Goal: Complete application form

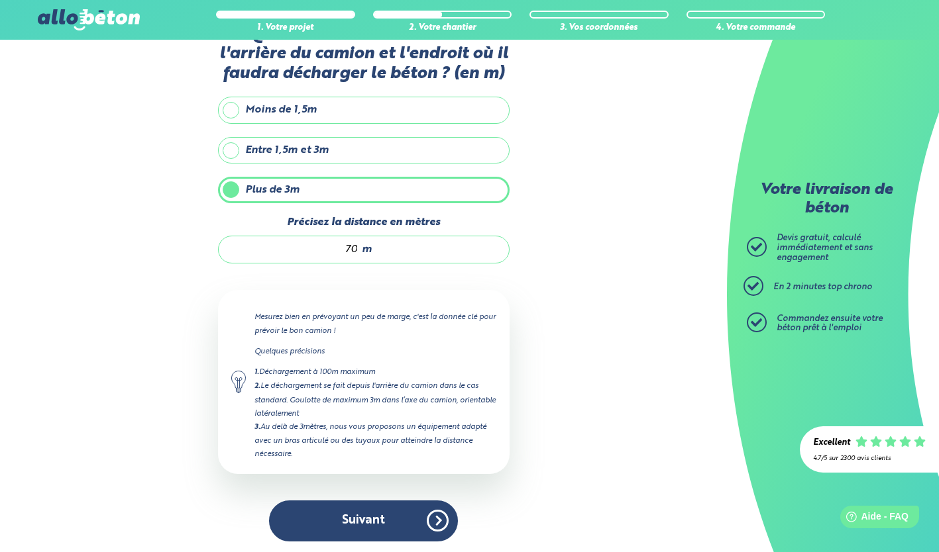
click at [365, 514] on button "Suivant" at bounding box center [363, 521] width 189 height 40
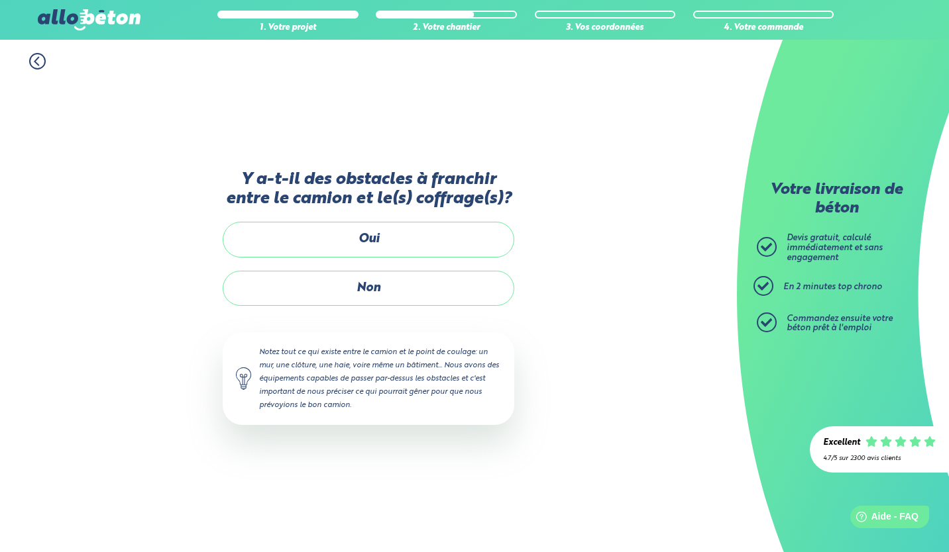
click at [346, 285] on label "Non" at bounding box center [368, 288] width 291 height 35
click at [0, 0] on input "Non" at bounding box center [0, 0] width 0 height 0
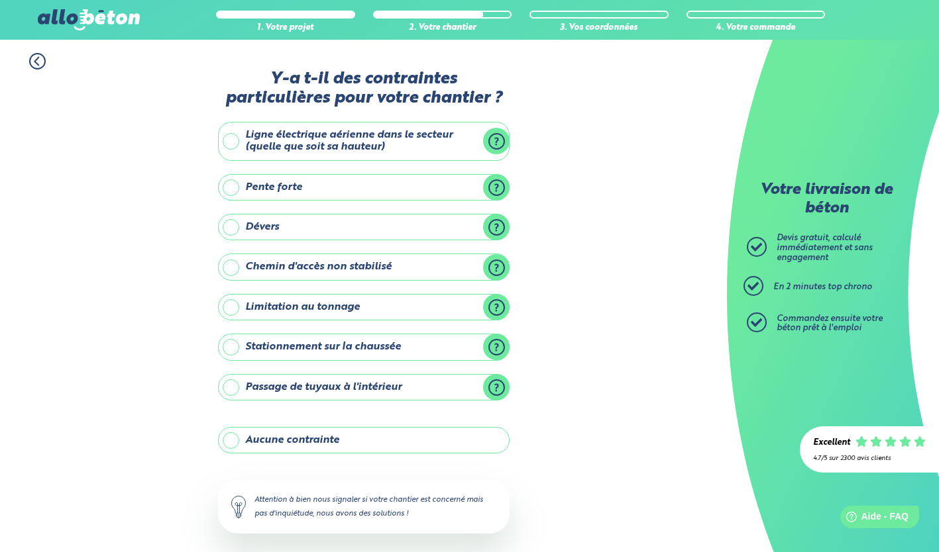
click at [231, 351] on label "Stationnement sur la chaussée" at bounding box center [363, 347] width 291 height 26
click at [0, 0] on input "Stationnement sur la chaussée" at bounding box center [0, 0] width 0 height 0
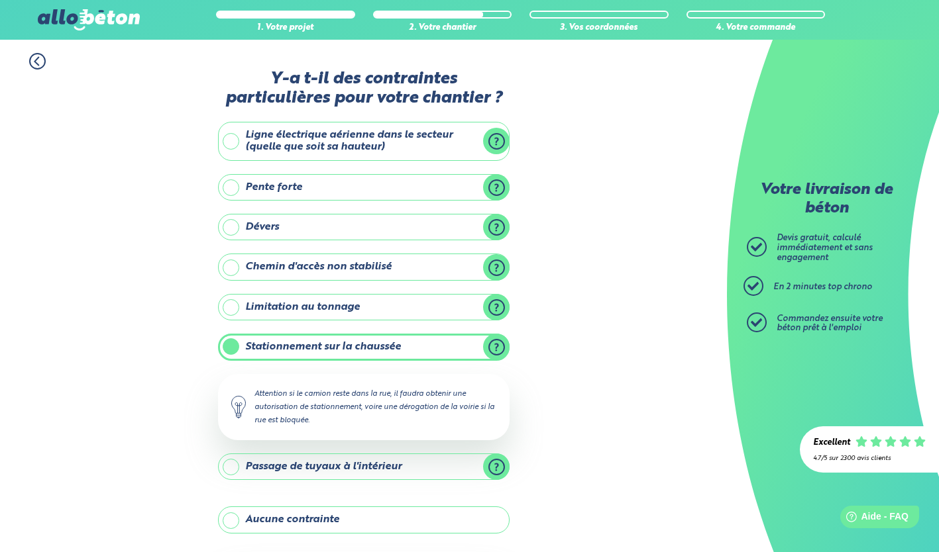
scroll to position [141, 0]
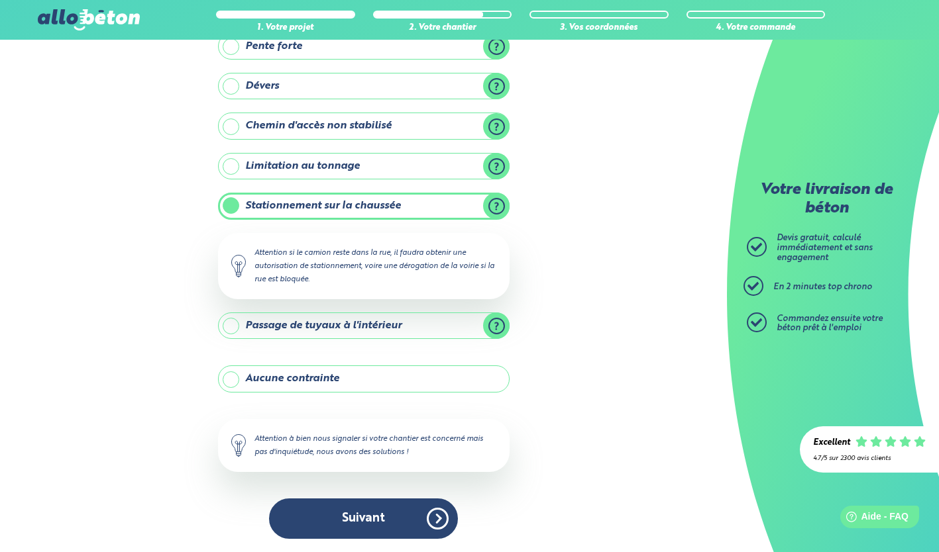
click at [369, 508] on button "Suivant" at bounding box center [363, 519] width 189 height 40
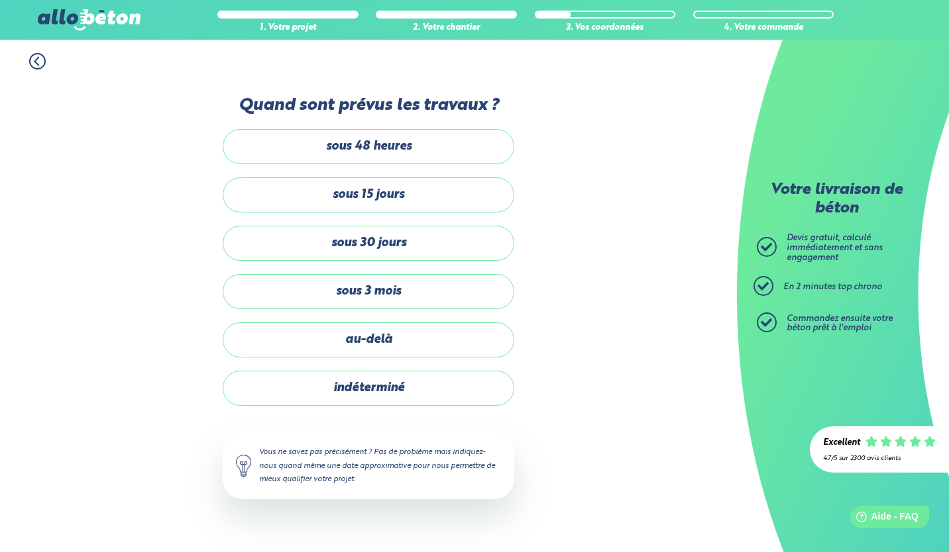
click at [360, 235] on label "sous 30 jours" at bounding box center [368, 243] width 291 height 35
click at [0, 0] on input "sous 30 jours" at bounding box center [0, 0] width 0 height 0
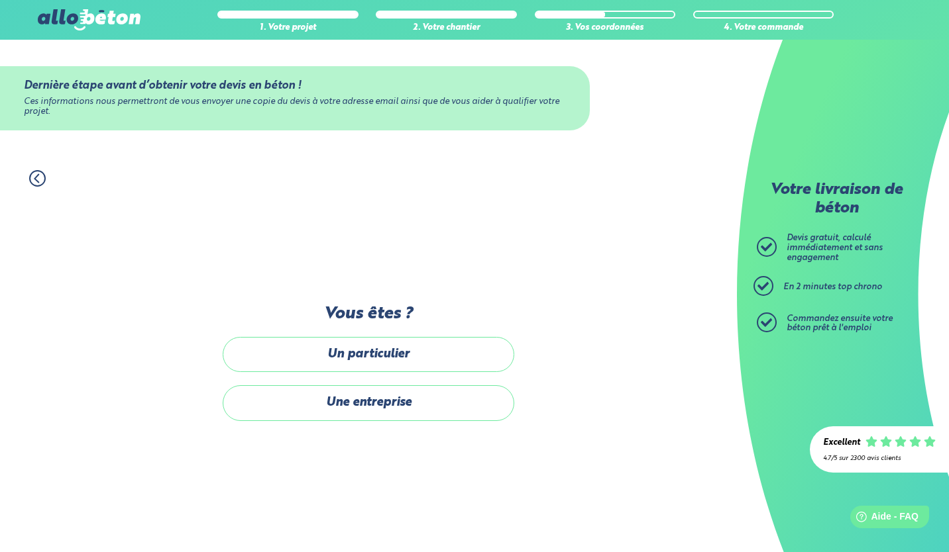
click at [377, 357] on label "Un particulier" at bounding box center [368, 354] width 291 height 35
click at [0, 0] on input "Un particulier" at bounding box center [0, 0] width 0 height 0
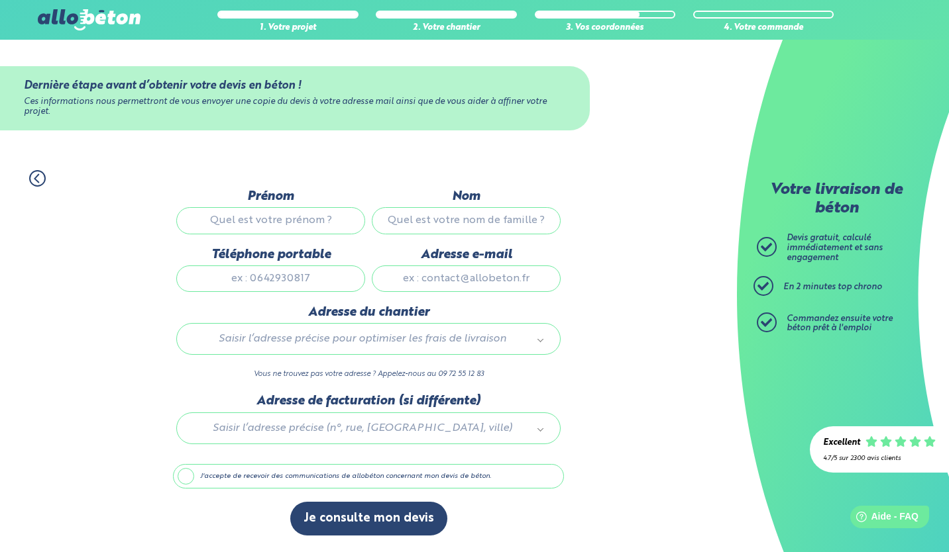
click at [303, 223] on input "Prénom" at bounding box center [270, 220] width 189 height 26
type input "matthieu"
click at [539, 224] on input "Nom" at bounding box center [466, 220] width 189 height 26
type input "gliere"
click at [305, 277] on input "Téléphone portable" at bounding box center [270, 279] width 189 height 26
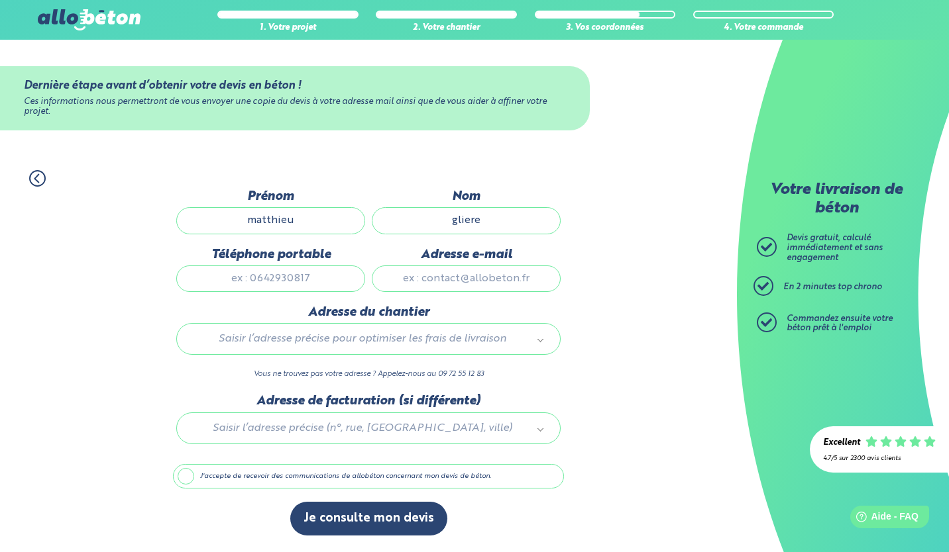
type input "0612524838"
type input "[PERSON_NAME][EMAIL_ADDRESS][DOMAIN_NAME]"
type input "[STREET_ADDRESS]"
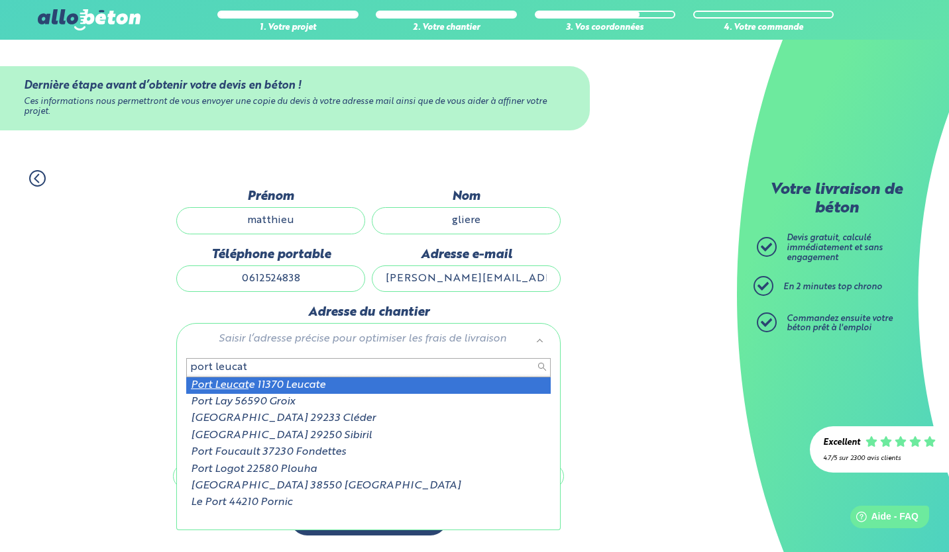
type input "port leucat"
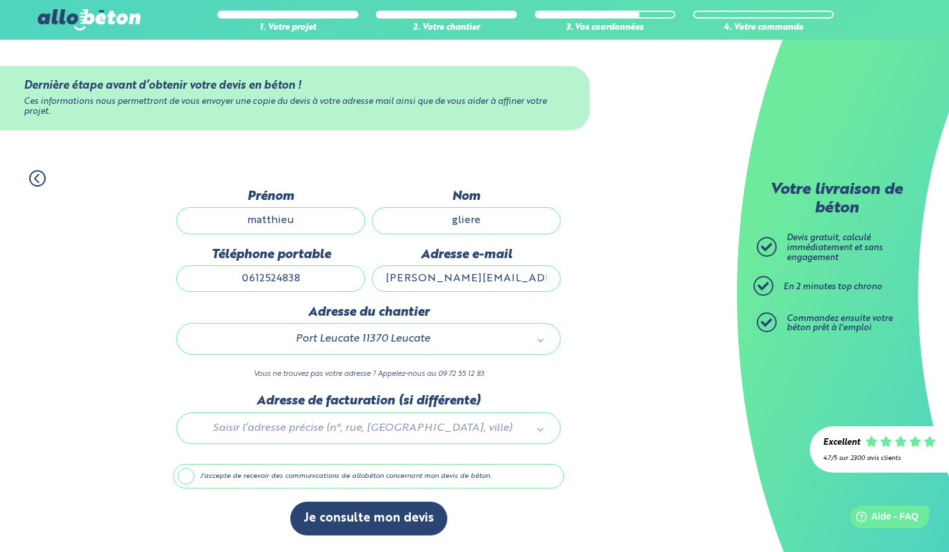
click at [177, 474] on label "J'accepte de recevoir des communications de allobéton concernant mon devis de b…" at bounding box center [368, 476] width 391 height 25
click at [0, 0] on input "J'accepte de recevoir des communications de allobéton concernant mon devis de b…" at bounding box center [0, 0] width 0 height 0
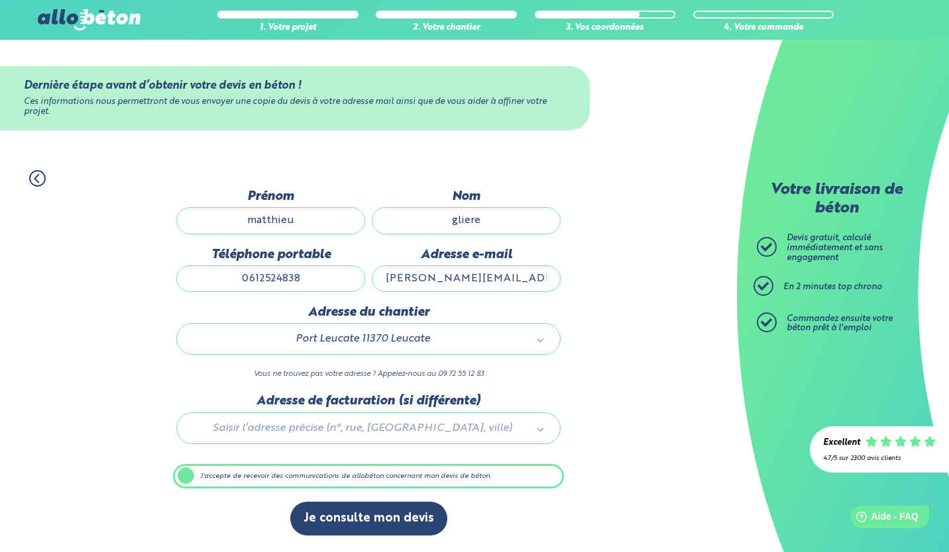
click at [182, 474] on label "J'accepte de recevoir des communications de allobéton concernant mon devis de b…" at bounding box center [368, 476] width 391 height 25
click at [0, 0] on input "J'accepte de recevoir des communications de allobéton concernant mon devis de b…" at bounding box center [0, 0] width 0 height 0
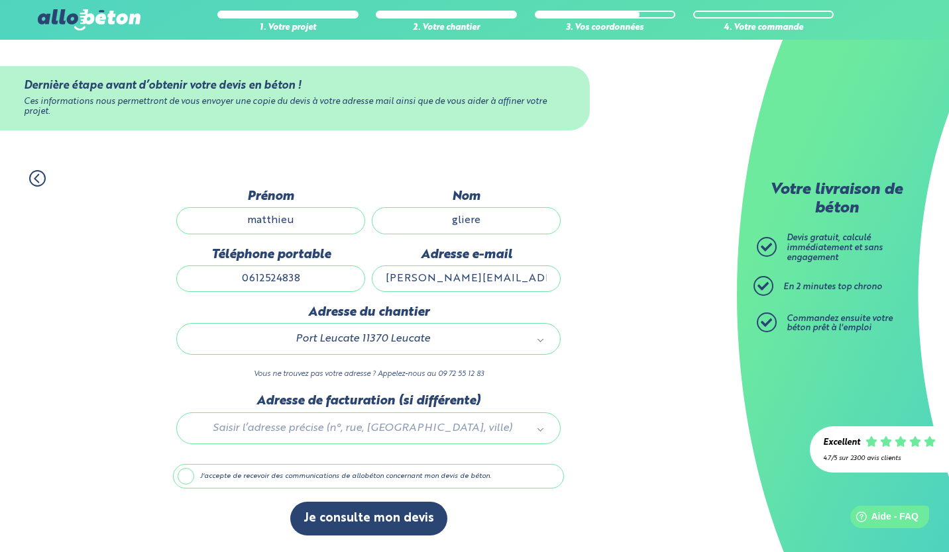
click at [356, 511] on button "Je consulte mon devis" at bounding box center [368, 519] width 157 height 34
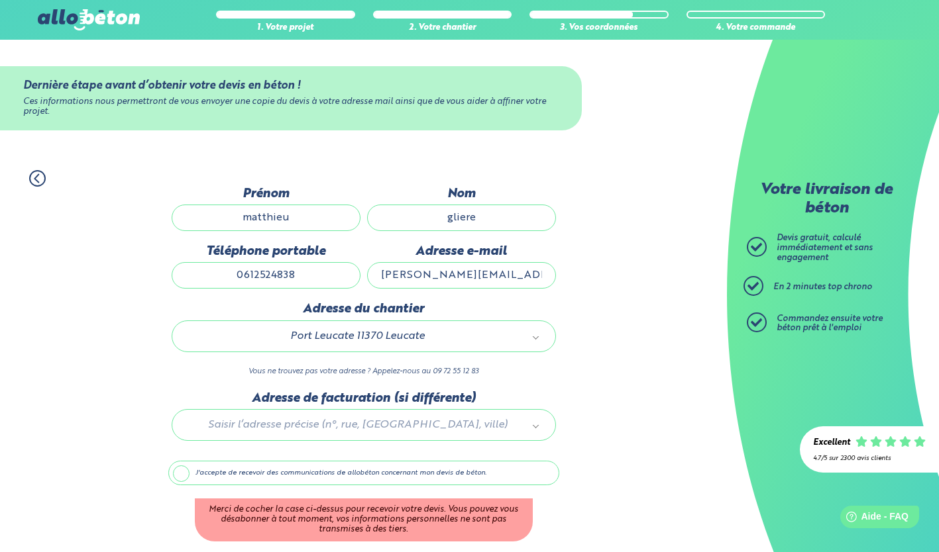
click at [186, 469] on label "J'accepte de recevoir des communications de allobéton concernant mon devis de b…" at bounding box center [363, 473] width 391 height 25
click at [0, 0] on input "J'accepte de recevoir des communications de allobéton concernant mon devis de b…" at bounding box center [0, 0] width 0 height 0
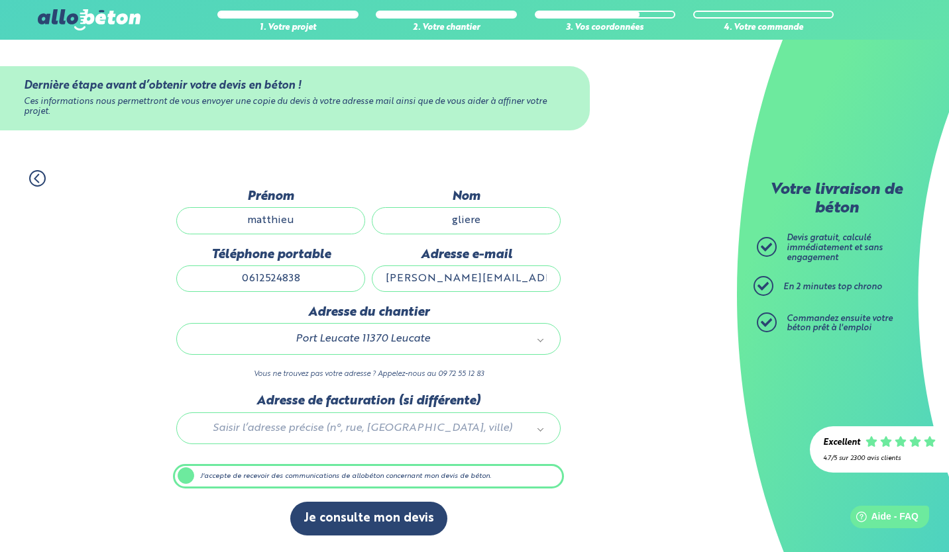
click at [353, 505] on button "Je consulte mon devis" at bounding box center [368, 519] width 157 height 34
